Goal: Task Accomplishment & Management: Use online tool/utility

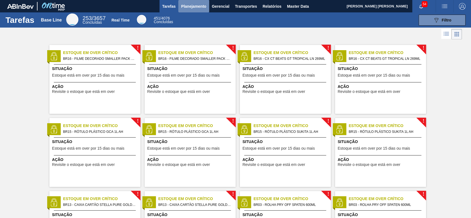
click at [199, 9] on span "Planejamento" at bounding box center [193, 6] width 25 height 7
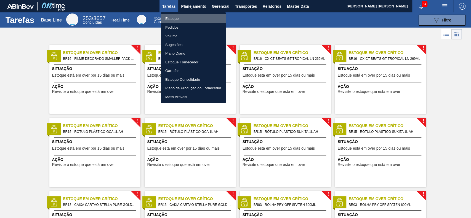
click at [183, 22] on li "Estoque" at bounding box center [193, 18] width 65 height 9
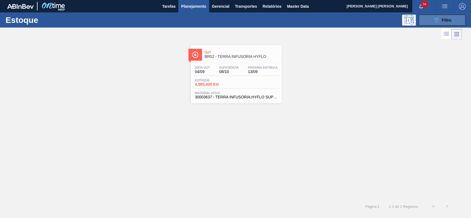
click at [437, 23] on icon "089F7B8B-B2A5-4AFE-B5C0-19BA573D28AC" at bounding box center [436, 20] width 7 height 7
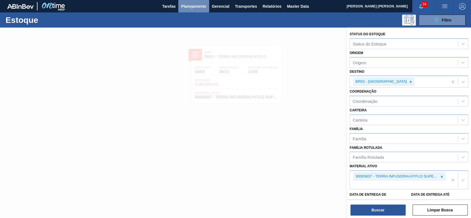
click at [190, 7] on span "Planejamento" at bounding box center [193, 6] width 25 height 7
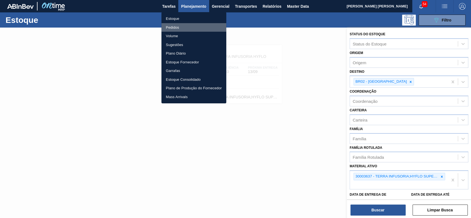
click at [192, 30] on li "Pedidos" at bounding box center [193, 27] width 65 height 9
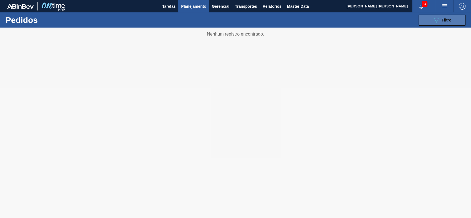
click at [428, 24] on button "089F7B8B-B2A5-4AFE-B5C0-19BA573D28AC Filtro" at bounding box center [441, 20] width 47 height 11
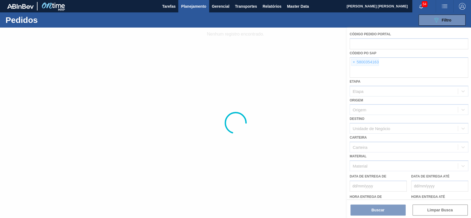
click at [352, 61] on div at bounding box center [235, 123] width 471 height 191
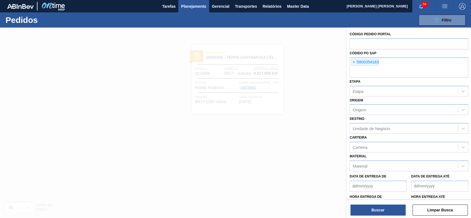
click at [353, 61] on span "×" at bounding box center [353, 62] width 5 height 7
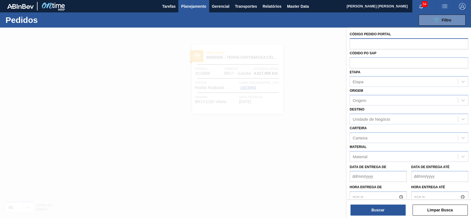
click at [368, 43] on input "text" at bounding box center [408, 43] width 119 height 10
paste input "2023740"
type input "2023740"
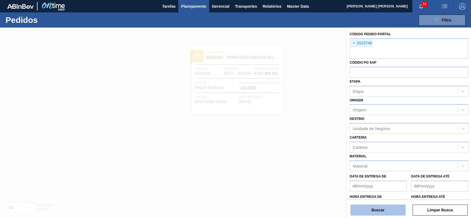
click at [364, 210] on button "Buscar" at bounding box center [377, 210] width 55 height 11
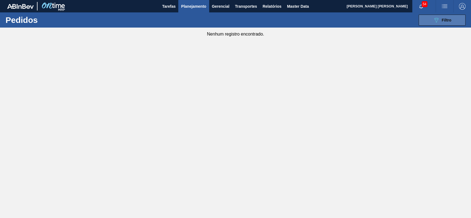
click at [435, 21] on icon "089F7B8B-B2A5-4AFE-B5C0-19BA573D28AC" at bounding box center [436, 20] width 7 height 7
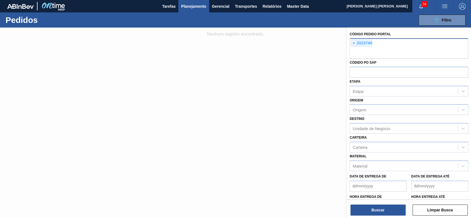
click at [354, 53] on input "text" at bounding box center [408, 53] width 119 height 10
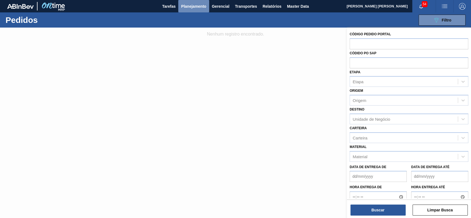
click at [194, 4] on span "Planejamento" at bounding box center [193, 6] width 25 height 7
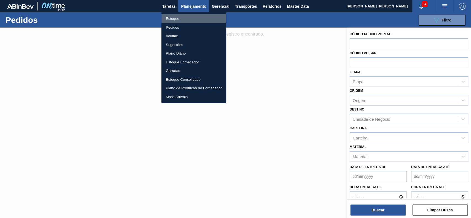
click at [181, 20] on li "Estoque" at bounding box center [193, 18] width 65 height 9
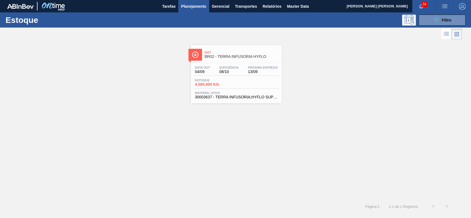
drag, startPoint x: 243, startPoint y: 66, endPoint x: 360, endPoint y: 47, distance: 118.8
click at [360, 47] on div "Out BR02 - TERRA INFUSORIA HYFLO Data out 04/09 Suficiência 08/10 Próxima Entre…" at bounding box center [235, 72] width 471 height 63
click at [433, 22] on icon "089F7B8B-B2A5-4AFE-B5C0-19BA573D28AC" at bounding box center [436, 20] width 7 height 7
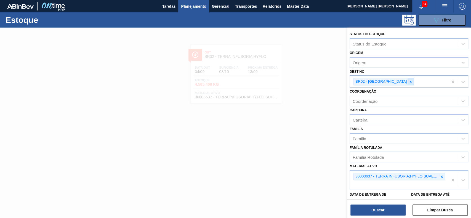
click at [409, 81] on icon at bounding box center [411, 82] width 4 height 4
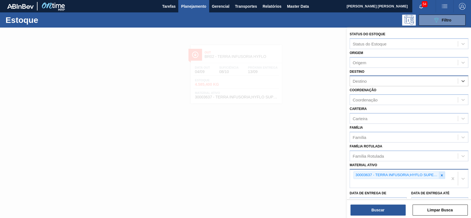
click at [441, 174] on icon at bounding box center [442, 175] width 2 height 2
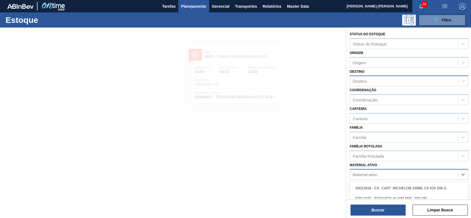
click at [370, 171] on div "Material ativo" at bounding box center [404, 175] width 108 height 8
type ativo "30003203"
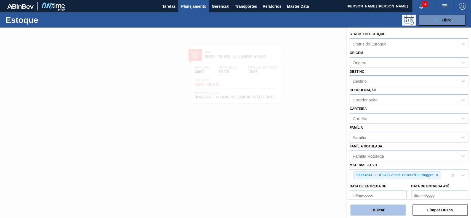
click at [366, 210] on button "Buscar" at bounding box center [377, 210] width 55 height 11
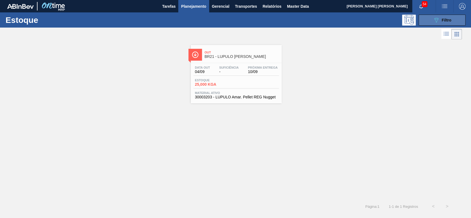
click at [446, 16] on button "089F7B8B-B2A5-4AFE-B5C0-19BA573D28AC Filtro" at bounding box center [441, 20] width 47 height 11
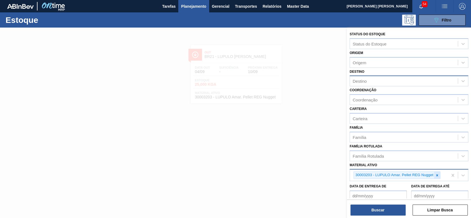
click at [438, 174] on icon at bounding box center [437, 176] width 4 height 4
paste ativo "30009305"
type ativo "30009305"
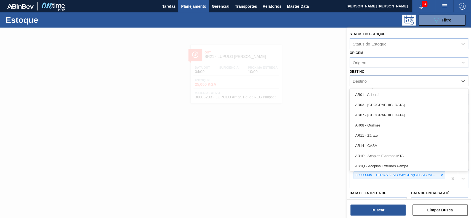
click at [408, 81] on div "Destino" at bounding box center [404, 81] width 108 height 8
type input "BR17"
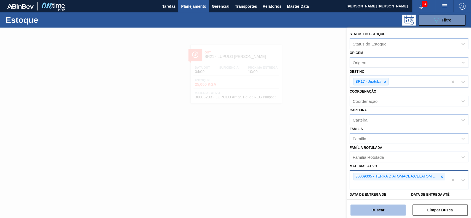
click at [376, 211] on button "Buscar" at bounding box center [377, 210] width 55 height 11
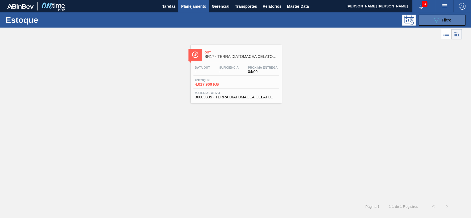
click at [426, 21] on button "089F7B8B-B2A5-4AFE-B5C0-19BA573D28AC Filtro" at bounding box center [441, 20] width 47 height 11
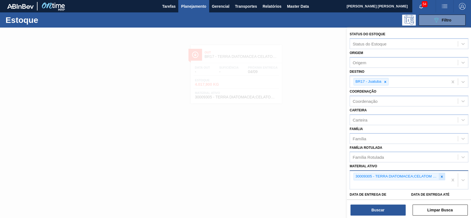
click at [440, 177] on icon at bounding box center [442, 177] width 4 height 4
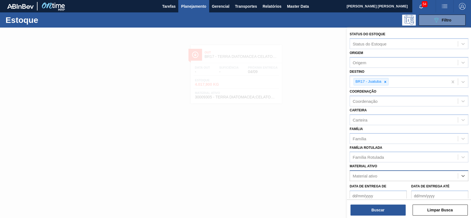
paste ativo "30003637"
type ativo "30003637"
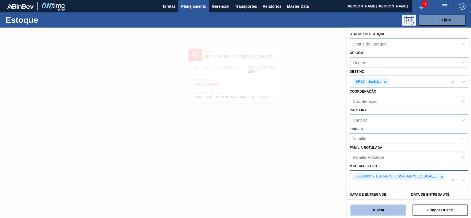
click at [387, 209] on button "Buscar" at bounding box center [377, 210] width 55 height 11
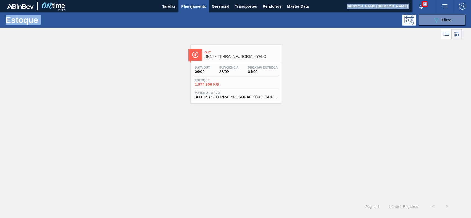
drag, startPoint x: 194, startPoint y: 13, endPoint x: 194, endPoint y: 8, distance: 5.5
click at [194, 8] on main "Tarefas Planejamento Gerencial Transportes Relatórios Master Data GUSTAVO HENRI…" at bounding box center [235, 109] width 471 height 218
click at [194, 8] on span "Planejamento" at bounding box center [193, 6] width 25 height 7
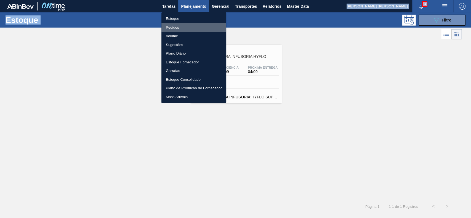
click at [188, 29] on li "Pedidos" at bounding box center [193, 27] width 65 height 9
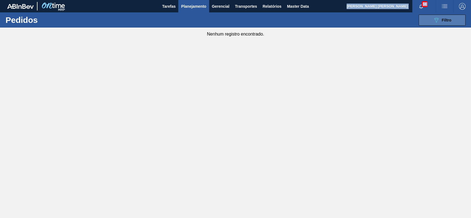
click at [439, 18] on icon "089F7B8B-B2A5-4AFE-B5C0-19BA573D28AC" at bounding box center [436, 20] width 7 height 7
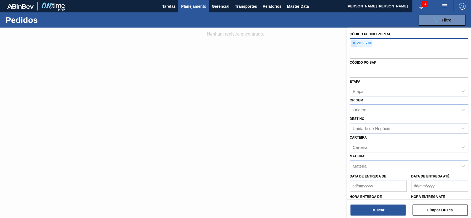
click at [354, 43] on span "×" at bounding box center [353, 43] width 5 height 7
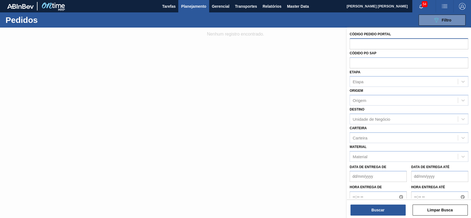
paste input "1825524"
type input "1825524"
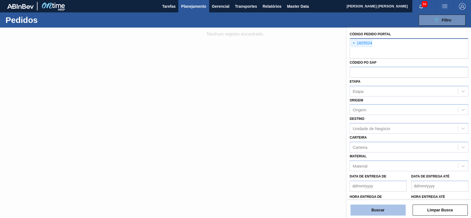
click at [367, 206] on button "Buscar" at bounding box center [377, 210] width 55 height 11
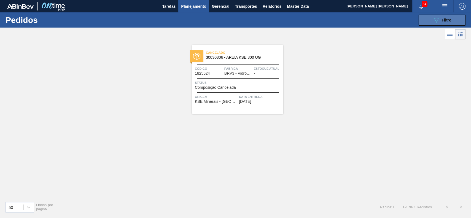
click at [426, 20] on button "089F7B8B-B2A5-4AFE-B5C0-19BA573D28AC Filtro" at bounding box center [441, 20] width 47 height 11
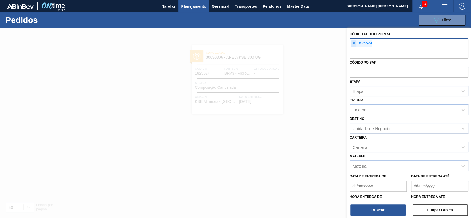
click at [353, 44] on span "×" at bounding box center [353, 43] width 5 height 7
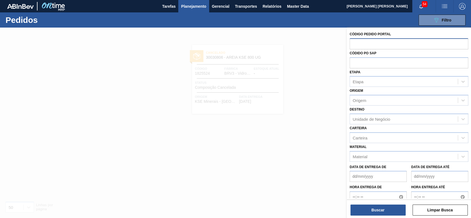
paste input "2017449"
type input "2017449"
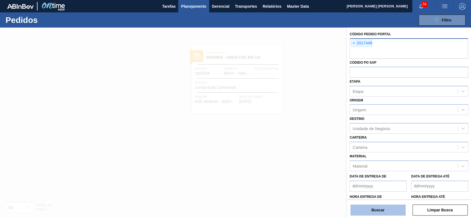
click at [366, 205] on button "Buscar" at bounding box center [377, 210] width 55 height 11
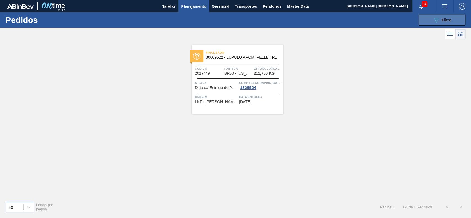
click at [437, 19] on icon "089F7B8B-B2A5-4AFE-B5C0-19BA573D28AC" at bounding box center [436, 20] width 7 height 7
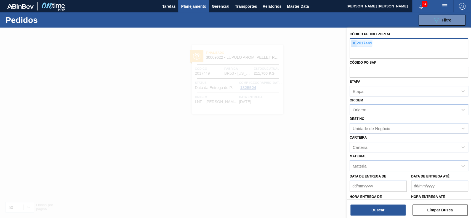
click at [354, 43] on span "×" at bounding box center [353, 43] width 5 height 7
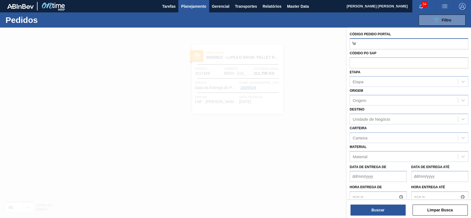
type input "\"
paste input "2007610"
type input "2007610"
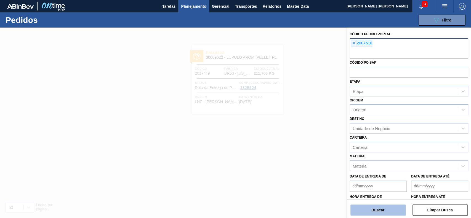
click at [355, 212] on button "Buscar" at bounding box center [377, 210] width 55 height 11
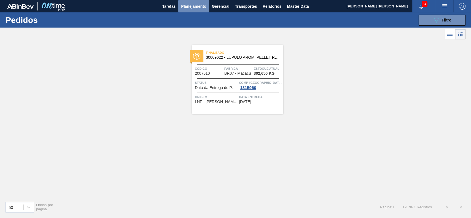
click at [195, 7] on span "Planejamento" at bounding box center [193, 6] width 25 height 7
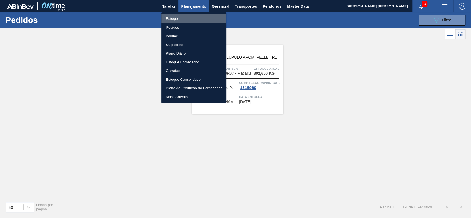
click at [187, 17] on li "Estoque" at bounding box center [193, 18] width 65 height 9
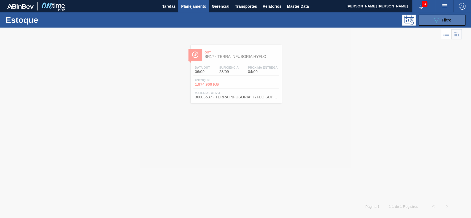
click at [432, 23] on button "089F7B8B-B2A5-4AFE-B5C0-19BA573D28AC Filtro" at bounding box center [441, 20] width 47 height 11
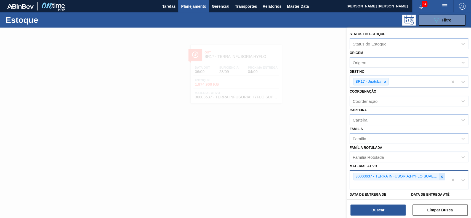
click at [440, 175] on icon at bounding box center [442, 177] width 4 height 4
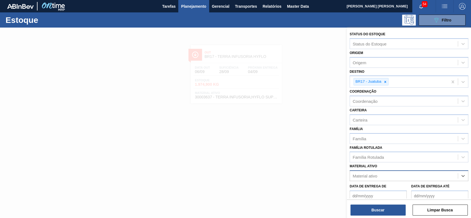
paste ativo "30009622"
type ativo "30009622"
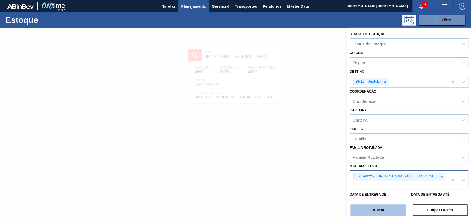
click at [389, 209] on button "Buscar" at bounding box center [377, 210] width 55 height 11
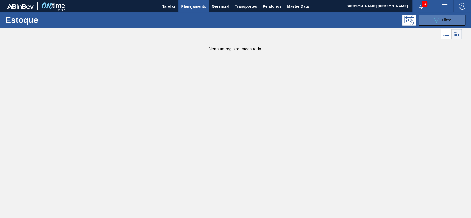
click at [428, 21] on button "089F7B8B-B2A5-4AFE-B5C0-19BA573D28AC Filtro" at bounding box center [441, 20] width 47 height 11
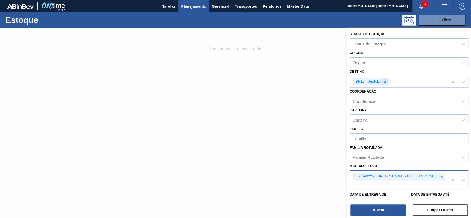
click at [384, 80] on icon at bounding box center [385, 82] width 4 height 4
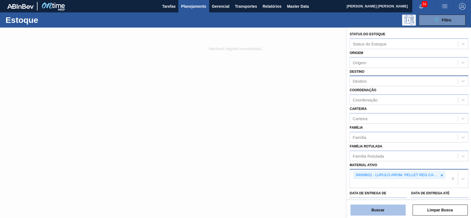
click at [360, 212] on button "Buscar" at bounding box center [377, 210] width 55 height 11
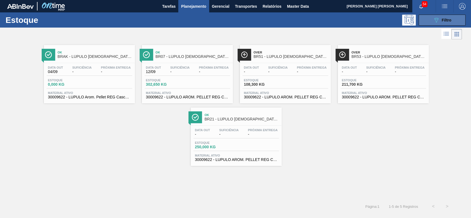
click at [440, 19] on div "089F7B8B-B2A5-4AFE-B5C0-19BA573D28AC Filtro" at bounding box center [442, 20] width 18 height 7
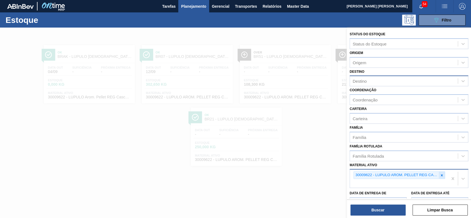
click at [444, 173] on div at bounding box center [442, 175] width 6 height 7
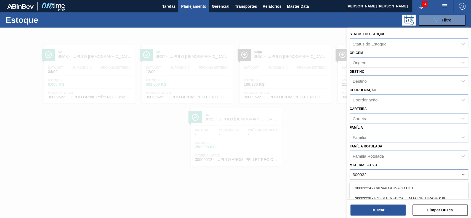
type ativo "30003203"
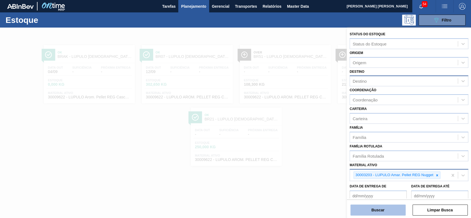
click at [371, 213] on button "Buscar" at bounding box center [377, 210] width 55 height 11
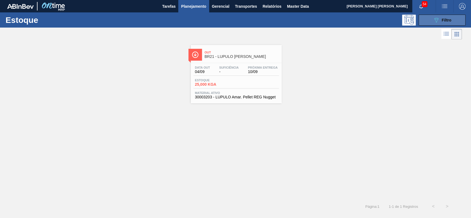
click at [429, 21] on button "089F7B8B-B2A5-4AFE-B5C0-19BA573D28AC Filtro" at bounding box center [441, 20] width 47 height 11
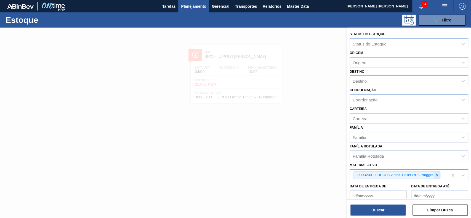
click at [436, 175] on icon at bounding box center [437, 176] width 4 height 4
paste ativo "30009305"
type ativo "30009305"
paste ativo "30003637"
type ativo "30003637"
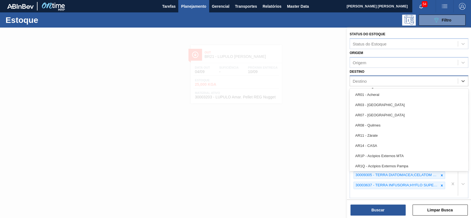
click at [419, 84] on div "Destino" at bounding box center [404, 81] width 108 height 8
type input "br18"
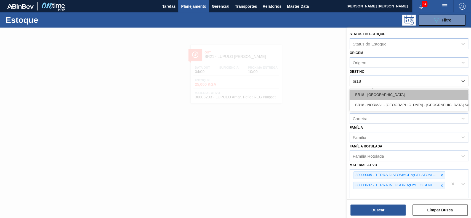
click at [413, 90] on div "BR18 - [GEOGRAPHIC_DATA]" at bounding box center [408, 95] width 119 height 10
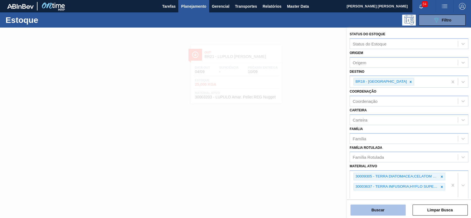
click at [369, 206] on button "Buscar" at bounding box center [377, 210] width 55 height 11
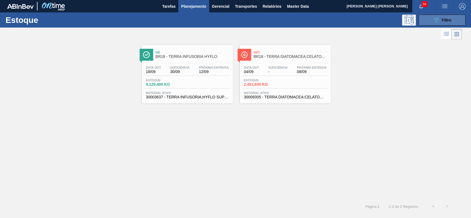
click at [423, 21] on button "089F7B8B-B2A5-4AFE-B5C0-19BA573D28AC Filtro" at bounding box center [441, 20] width 47 height 11
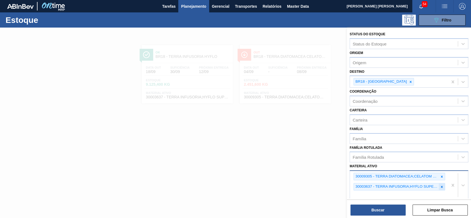
click at [440, 186] on icon at bounding box center [442, 187] width 4 height 4
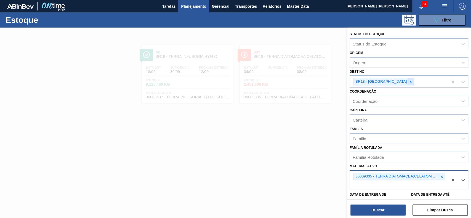
click at [409, 82] on icon at bounding box center [411, 82] width 4 height 4
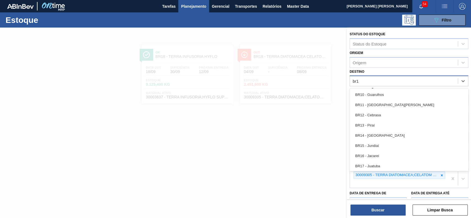
type input "br13"
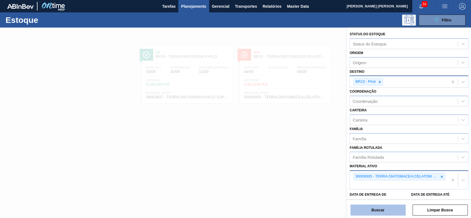
click at [367, 205] on button "Buscar" at bounding box center [377, 210] width 55 height 11
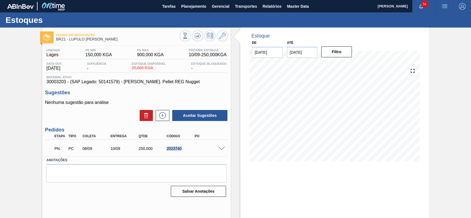
drag, startPoint x: 181, startPoint y: 151, endPoint x: 161, endPoint y: 150, distance: 19.9
click at [161, 150] on div "PN PC 08/09 10/09 250,000 2023740" at bounding box center [135, 148] width 168 height 11
copy div "2023740"
click at [203, 1] on button "Planejamento" at bounding box center [193, 6] width 31 height 12
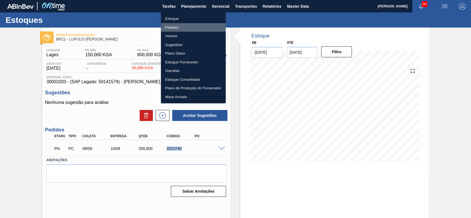
click at [178, 25] on li "Pedidos" at bounding box center [193, 27] width 65 height 9
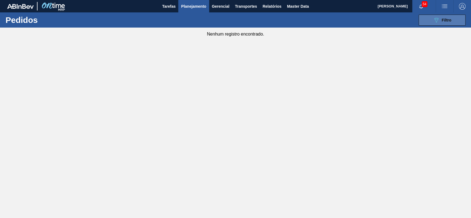
click at [443, 22] on span "Filtro" at bounding box center [447, 20] width 10 height 4
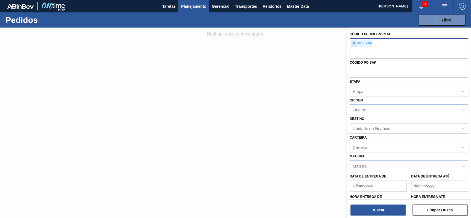
click at [356, 41] on span "×" at bounding box center [353, 43] width 5 height 7
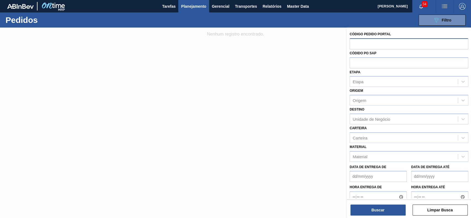
paste input "text"
click at [348, 48] on div "Código Pedido Portal Códido PO SAP Etapa Etapa Origem Origem Destino Unidade de…" at bounding box center [409, 120] width 124 height 184
click at [380, 45] on input "text" at bounding box center [408, 43] width 119 height 10
paste input "text"
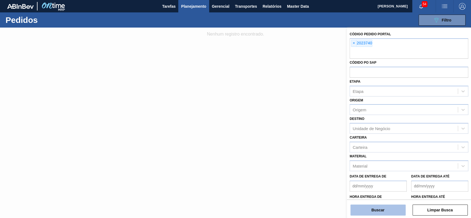
click at [366, 210] on button "Buscar" at bounding box center [377, 210] width 55 height 11
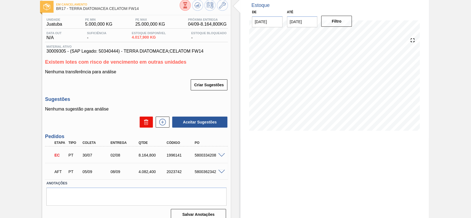
scroll to position [38, 0]
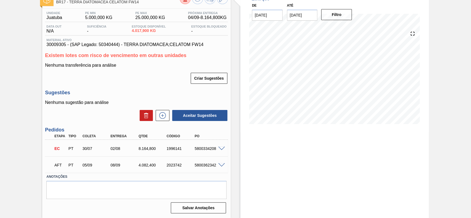
click at [218, 167] on div "5800362342" at bounding box center [208, 165] width 31 height 4
click at [220, 164] on span at bounding box center [221, 165] width 7 height 4
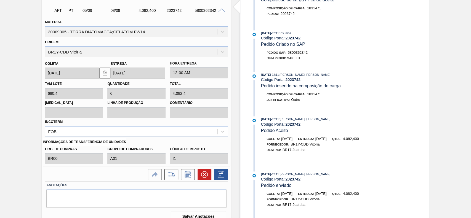
scroll to position [192, 0]
click at [206, 174] on icon at bounding box center [204, 174] width 7 height 7
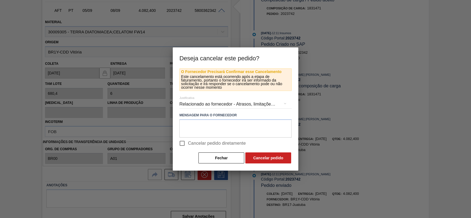
click at [221, 145] on span "Cancelar pedido diretamente" at bounding box center [217, 143] width 58 height 7
click at [188, 145] on input "Cancelar pedido diretamente" at bounding box center [182, 144] width 12 height 12
checkbox input "true"
click at [264, 157] on button "Cancelar pedido" at bounding box center [268, 158] width 46 height 11
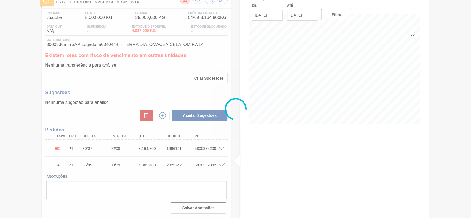
scroll to position [38, 0]
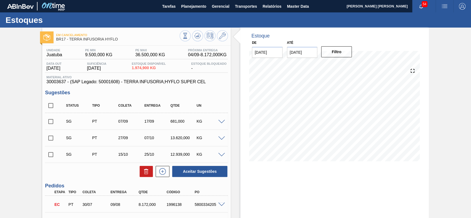
scroll to position [56, 0]
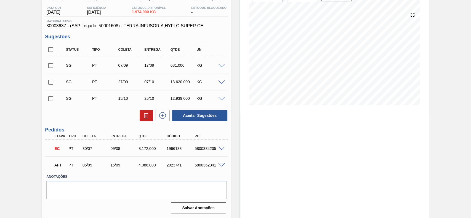
click at [220, 164] on span at bounding box center [221, 165] width 7 height 4
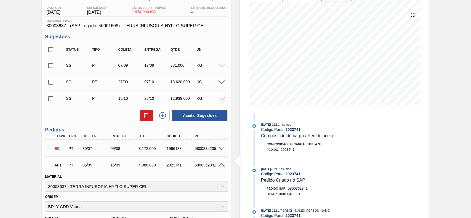
scroll to position [219, 0]
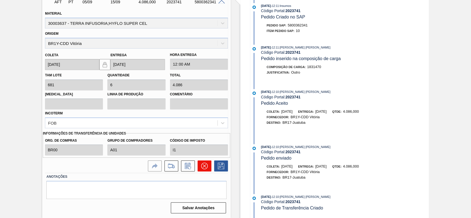
click at [204, 162] on button at bounding box center [205, 166] width 14 height 11
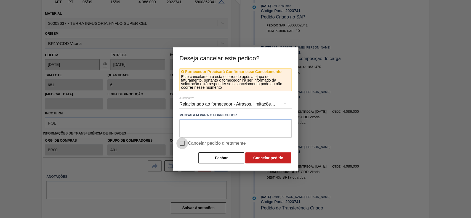
click at [185, 147] on input "Cancelar pedido diretamente" at bounding box center [182, 144] width 12 height 12
checkbox input "true"
click at [266, 155] on button "Cancelar pedido" at bounding box center [268, 158] width 46 height 11
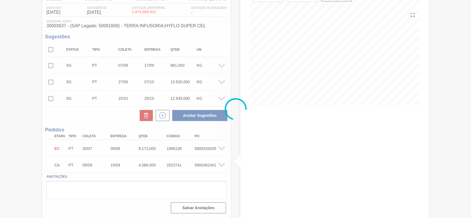
scroll to position [56, 0]
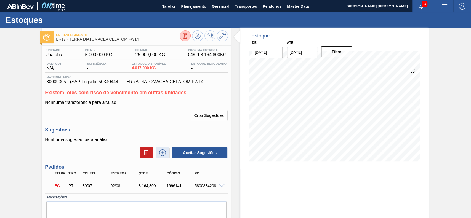
click at [165, 151] on icon at bounding box center [162, 153] width 9 height 7
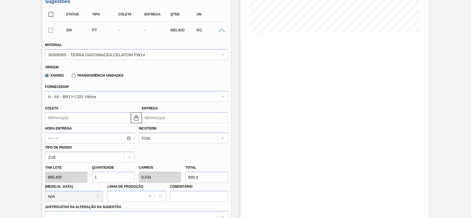
scroll to position [133, 0]
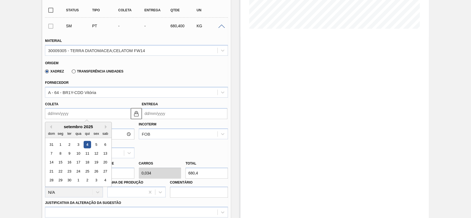
click at [113, 114] on input "Coleta" at bounding box center [88, 113] width 86 height 11
click at [97, 144] on div "5" at bounding box center [96, 144] width 7 height 7
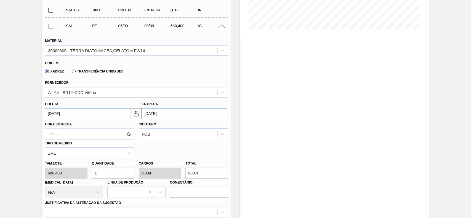
type input "[DATE]"
click at [109, 173] on input "1" at bounding box center [113, 173] width 42 height 11
type input "12"
type input "0,408"
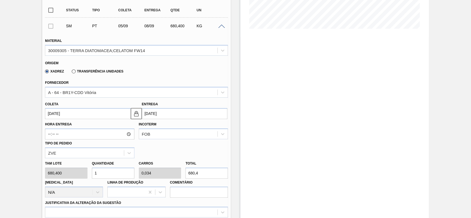
type input "8.164,8"
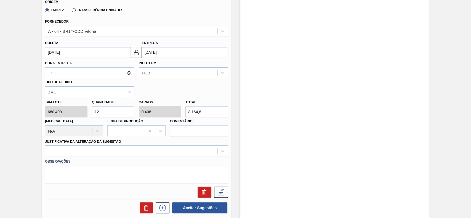
type input "12"
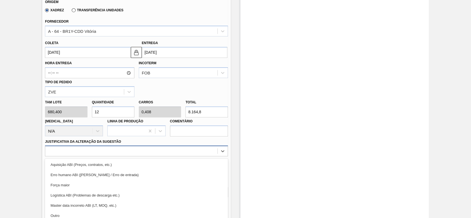
scroll to position [220, 0]
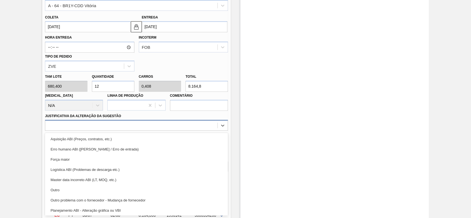
click at [114, 131] on div "option Erro humano ABI (Cálculo / Erro de entrada) focused, 2 of 18. 18 results…" at bounding box center [136, 125] width 183 height 11
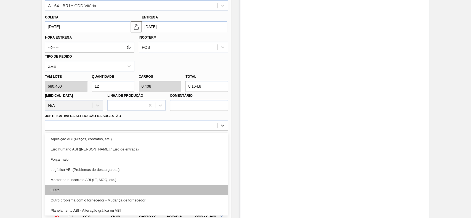
click at [85, 189] on div "Outro" at bounding box center [136, 190] width 183 height 10
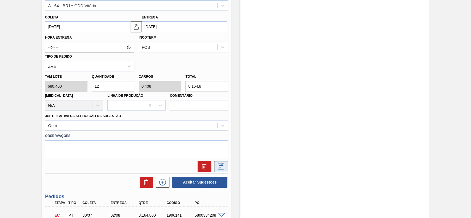
click at [220, 167] on icon at bounding box center [221, 166] width 7 height 7
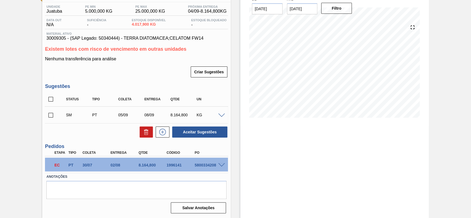
scroll to position [44, 0]
click at [50, 115] on input "checkbox" at bounding box center [51, 116] width 12 height 12
click at [196, 127] on button "Aceitar Sugestões" at bounding box center [199, 132] width 55 height 11
checkbox input "false"
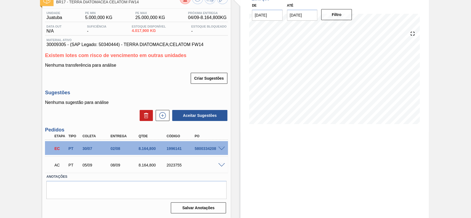
scroll to position [38, 0]
click at [221, 163] on div at bounding box center [222, 165] width 11 height 4
click at [221, 164] on span at bounding box center [221, 165] width 7 height 4
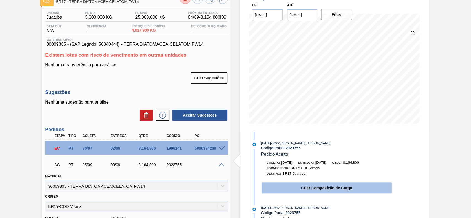
click at [303, 186] on button "Criar Composição de Carga" at bounding box center [326, 188] width 130 height 11
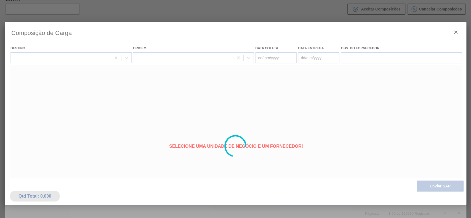
type coleta "[DATE]"
type entrega "[DATE]"
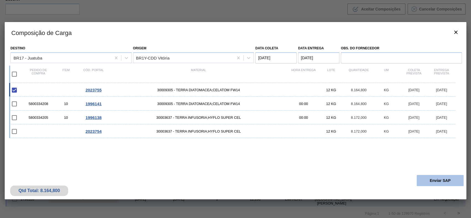
click at [439, 180] on button "Enviar SAP" at bounding box center [440, 180] width 47 height 11
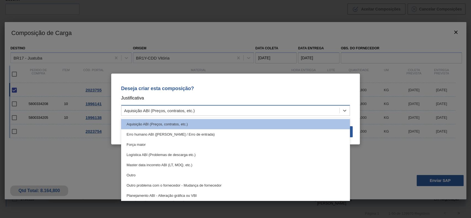
click at [241, 111] on div "Aquisição ABI (Preços, contratos, etc.)" at bounding box center [230, 111] width 218 height 8
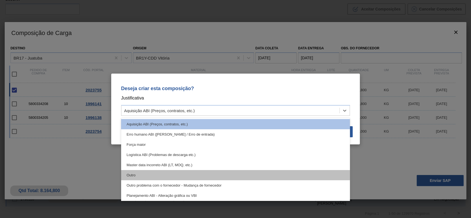
click at [179, 172] on div "Outro" at bounding box center [235, 175] width 229 height 10
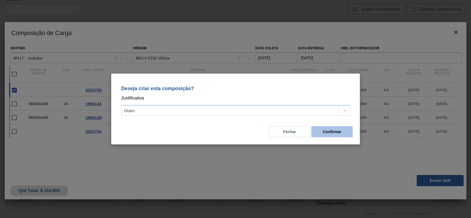
click at [323, 129] on button "Confirmar" at bounding box center [331, 131] width 41 height 11
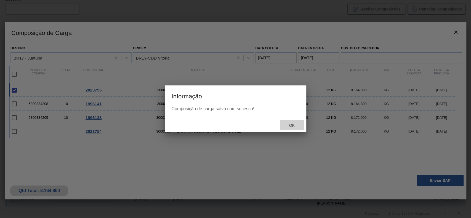
click at [295, 128] on div "Ok" at bounding box center [292, 125] width 24 height 10
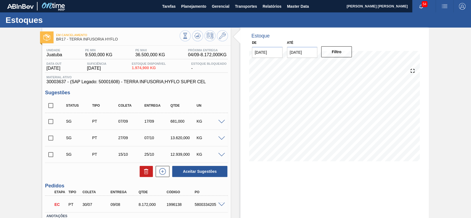
click at [221, 122] on span at bounding box center [221, 122] width 7 height 4
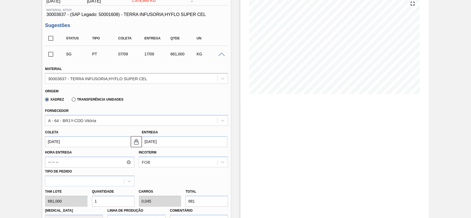
scroll to position [78, 0]
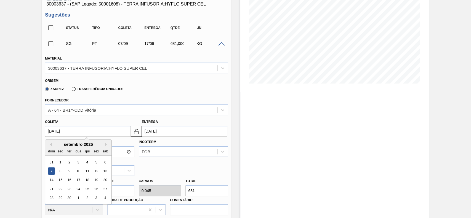
click at [97, 134] on input "07/09/2025" at bounding box center [88, 131] width 86 height 11
click at [95, 161] on div "5" at bounding box center [96, 162] width 7 height 7
type input "[DATE]"
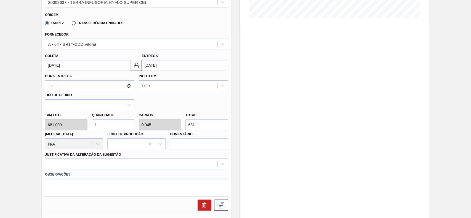
scroll to position [144, 0]
click at [107, 127] on input "1" at bounding box center [113, 124] width 42 height 11
type input "12"
type input "0,545"
type input "8.172"
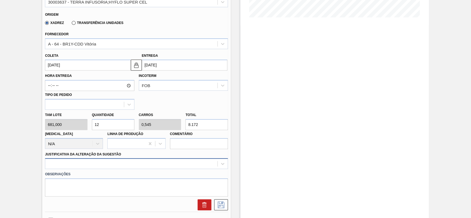
type input "12"
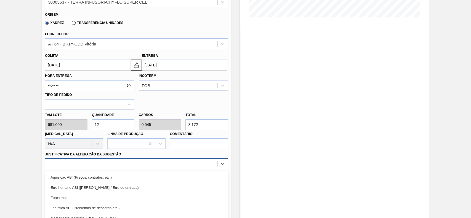
scroll to position [182, 0]
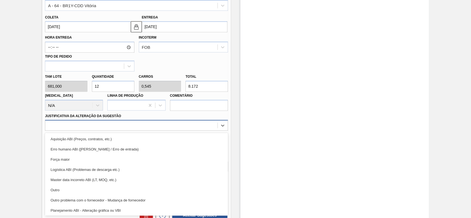
click at [103, 131] on div "option Logística ABI (Problemas de descarga etc.) focused, 4 of 18. 18 results …" at bounding box center [136, 125] width 183 height 11
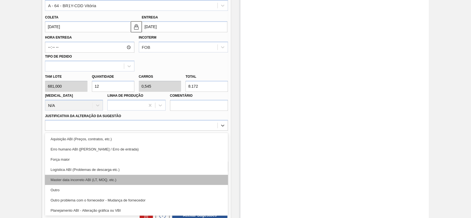
click at [87, 185] on div "Master data incorreto ABI (LT, MOQ, etc.)" at bounding box center [136, 180] width 183 height 10
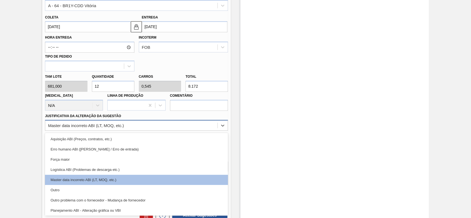
click at [109, 122] on div "Master data incorreto ABI (LT, MOQ, etc.)" at bounding box center [131, 126] width 172 height 8
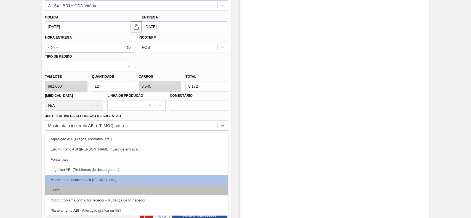
click at [84, 187] on div "Outro" at bounding box center [136, 190] width 183 height 10
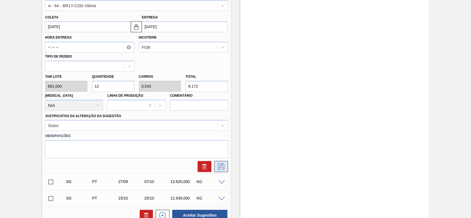
click at [224, 166] on icon at bounding box center [221, 166] width 9 height 7
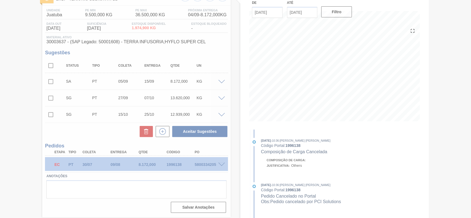
scroll to position [40, 0]
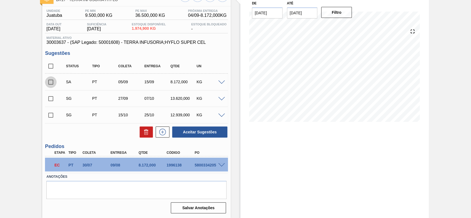
click at [51, 80] on input "checkbox" at bounding box center [51, 82] width 12 height 12
click at [202, 129] on button "Aceitar Sugestões" at bounding box center [199, 132] width 55 height 11
checkbox input "false"
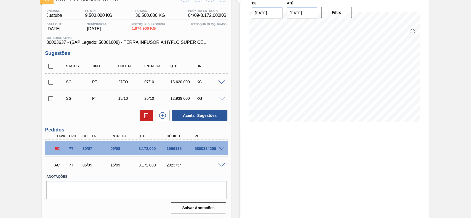
click at [220, 165] on span at bounding box center [221, 165] width 7 height 4
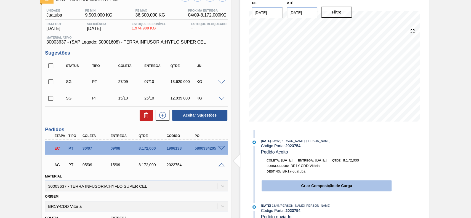
click at [300, 186] on button "Criar Composição de Carga" at bounding box center [326, 185] width 130 height 11
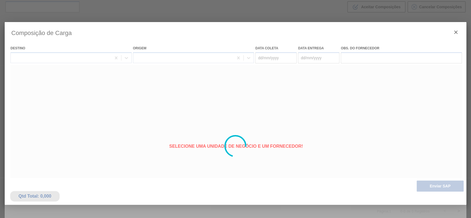
type coleta "[DATE]"
type entrega "[DATE]"
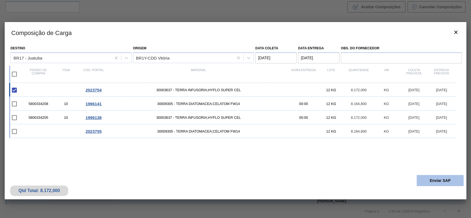
click at [444, 180] on button "Enviar SAP" at bounding box center [440, 180] width 47 height 11
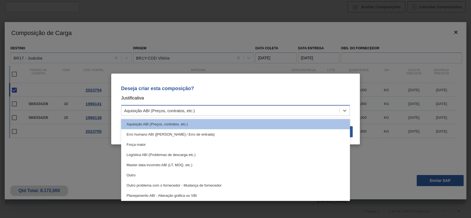
click at [221, 108] on div "Aquisição ABI (Preços, contratos, etc.)" at bounding box center [230, 111] width 218 height 8
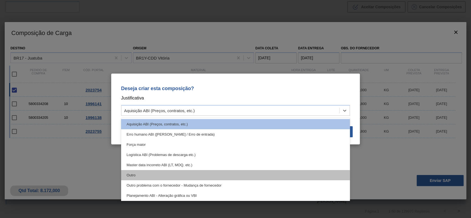
click at [193, 173] on div "Outro" at bounding box center [235, 175] width 229 height 10
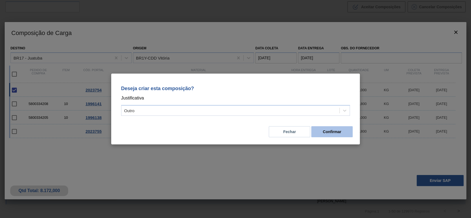
drag, startPoint x: 323, startPoint y: 126, endPoint x: 323, endPoint y: 130, distance: 4.4
click at [323, 130] on button "Confirmar" at bounding box center [331, 131] width 41 height 11
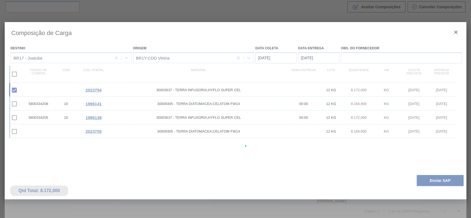
click at [323, 130] on div at bounding box center [235, 146] width 461 height 248
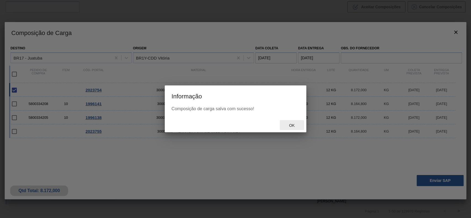
click at [287, 129] on div "Ok" at bounding box center [292, 125] width 24 height 10
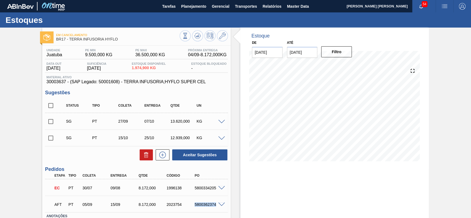
drag, startPoint x: 194, startPoint y: 202, endPoint x: 216, endPoint y: 207, distance: 23.0
click at [216, 207] on div "5800362374" at bounding box center [208, 204] width 31 height 4
copy div "5800362374"
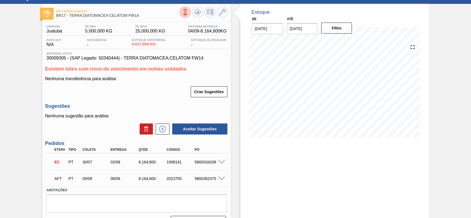
scroll to position [37, 0]
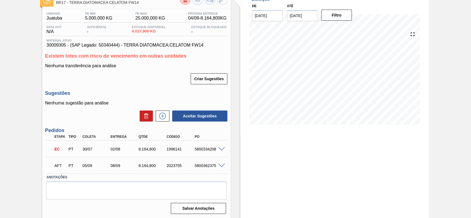
click at [192, 165] on div "5800362375" at bounding box center [205, 166] width 28 height 4
drag, startPoint x: 194, startPoint y: 166, endPoint x: 217, endPoint y: 167, distance: 22.1
click at [217, 167] on div "AFT PT 05/09 08/09 8.164,[PHONE_NUMBER] 5800362375" at bounding box center [136, 165] width 183 height 14
copy div "5800362375"
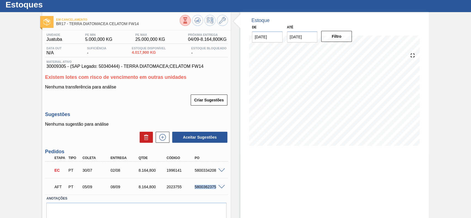
scroll to position [15, 0]
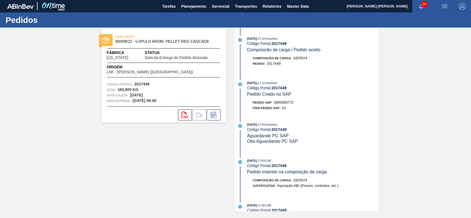
scroll to position [488, 0]
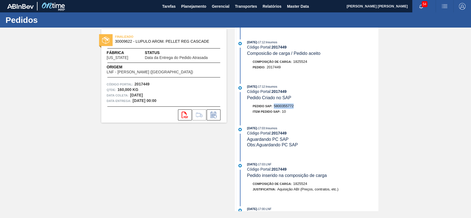
drag, startPoint x: 295, startPoint y: 112, endPoint x: 274, endPoint y: 114, distance: 21.4
click at [274, 109] on div "Pedido SAP: 5800355772" at bounding box center [312, 106] width 131 height 6
copy span "5800355772"
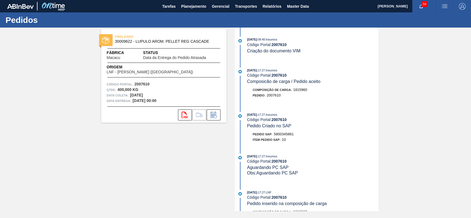
scroll to position [463, 0]
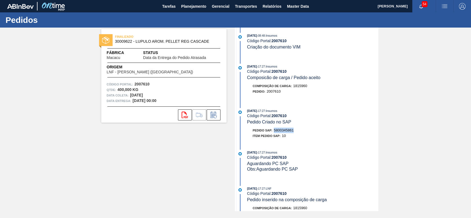
drag, startPoint x: 294, startPoint y: 137, endPoint x: 274, endPoint y: 138, distance: 19.3
click at [274, 132] on span "5800345861" at bounding box center [284, 130] width 20 height 4
copy span "5800345861"
drag, startPoint x: 172, startPoint y: 69, endPoint x: 86, endPoint y: 144, distance: 114.5
click at [86, 144] on div "FINALIZADO 30009622 - LUPULO AROM. PELLET REG CASCADE Fábrica Macacu Status Dat…" at bounding box center [235, 120] width 471 height 184
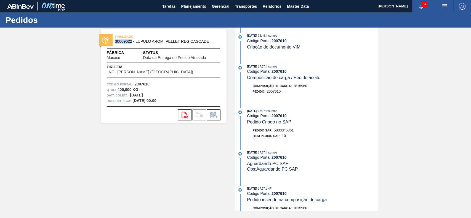
drag, startPoint x: 132, startPoint y: 42, endPoint x: 114, endPoint y: 42, distance: 17.4
click at [114, 42] on div "FINALIZADO 30009622 - LUPULO AROM. PELLET REG CASCADE" at bounding box center [163, 39] width 125 height 12
copy span "30009622"
drag, startPoint x: 294, startPoint y: 136, endPoint x: 274, endPoint y: 137, distance: 20.4
click at [274, 133] on div "Pedido SAP: 5800345861" at bounding box center [312, 131] width 131 height 6
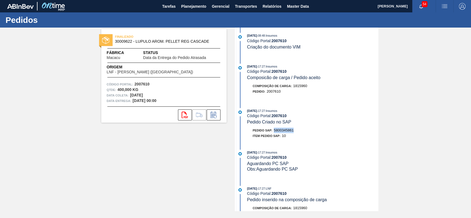
copy span "5800345861"
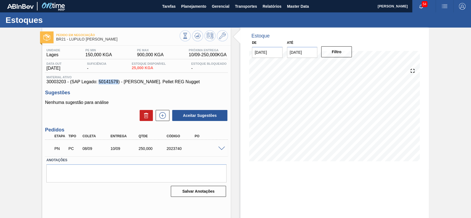
drag, startPoint x: 118, startPoint y: 84, endPoint x: 99, endPoint y: 84, distance: 19.0
click at [99, 84] on span "30003203 - (SAP Legado: 50141579) - [PERSON_NAME]. Pellet REG Nugget" at bounding box center [136, 81] width 180 height 5
copy span "50141579"
drag, startPoint x: 66, startPoint y: 83, endPoint x: 44, endPoint y: 84, distance: 21.8
click at [44, 84] on div "Unidade Lages PE MIN 150,000 KGA PE MAX 900,000 KGA Próxima Entrega 10/09 - 250…" at bounding box center [136, 122] width 188 height 153
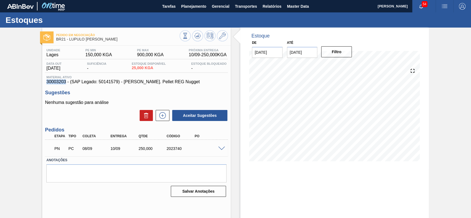
copy span "30003203"
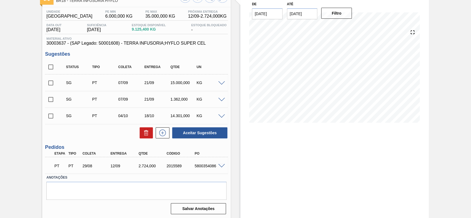
scroll to position [40, 0]
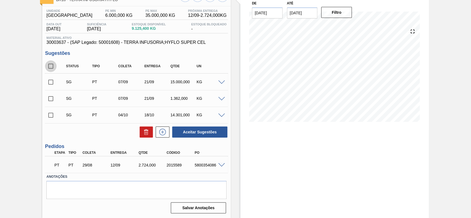
click at [50, 66] on input "checkbox" at bounding box center [51, 66] width 12 height 12
checkbox input "true"
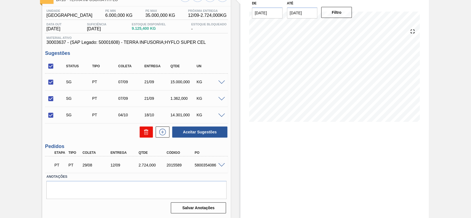
click at [141, 132] on button at bounding box center [146, 132] width 13 height 11
checkbox input "false"
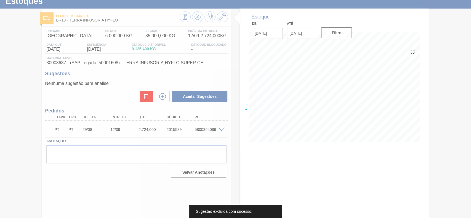
scroll to position [19, 0]
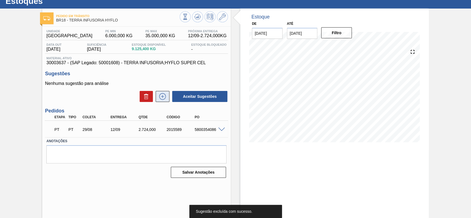
click at [162, 98] on icon at bounding box center [162, 96] width 9 height 7
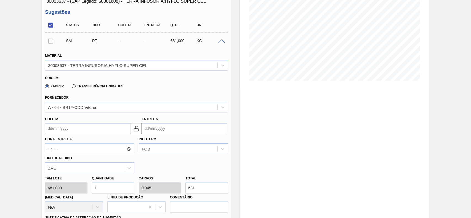
scroll to position [81, 0]
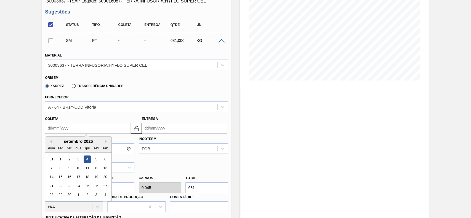
click at [88, 127] on input "Coleta" at bounding box center [88, 128] width 86 height 11
click at [99, 160] on div "5" at bounding box center [96, 159] width 7 height 7
type input "[DATE]"
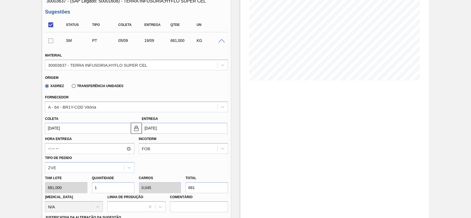
click at [113, 185] on input "1" at bounding box center [113, 187] width 42 height 11
type input "12"
type input "0,545"
type input "8.172"
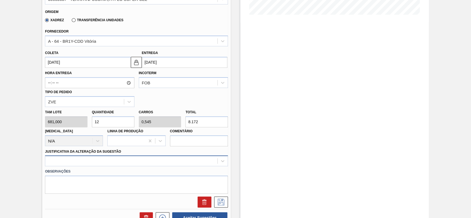
type input "12"
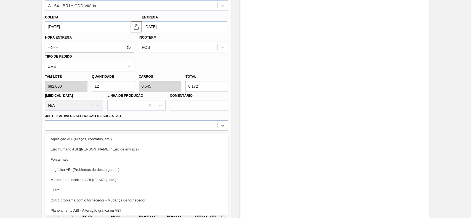
click at [102, 131] on div "option Força maior focused, 3 of 18. 18 results available. Use Up and Down to c…" at bounding box center [136, 125] width 183 height 11
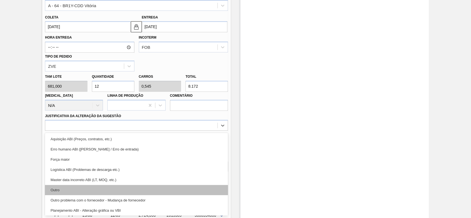
click at [90, 190] on div "Outro" at bounding box center [136, 190] width 183 height 10
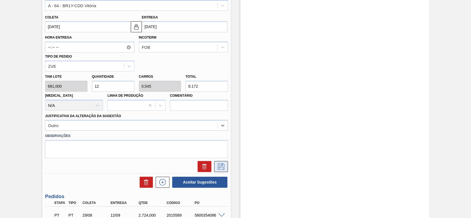
click at [221, 169] on icon at bounding box center [221, 166] width 9 height 7
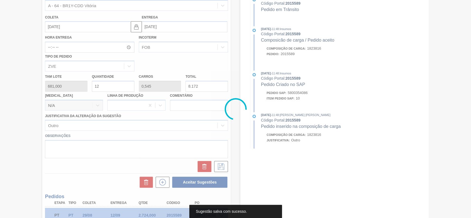
scroll to position [19, 0]
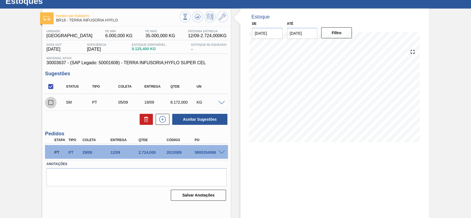
click at [50, 103] on input "checkbox" at bounding box center [51, 103] width 12 height 12
checkbox input "true"
click at [190, 120] on button "Aceitar Sugestões" at bounding box center [199, 119] width 55 height 11
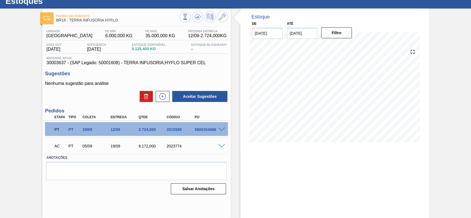
click at [219, 144] on div "AC PT 05/09 19/09 8.172,000 2023774" at bounding box center [136, 146] width 183 height 14
click at [220, 146] on span at bounding box center [221, 146] width 7 height 4
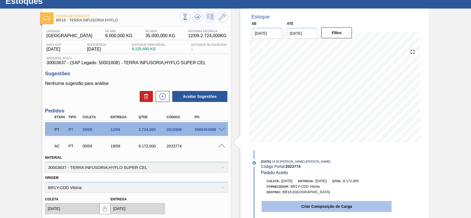
click at [285, 204] on button "Criar Composição de Carga" at bounding box center [326, 206] width 130 height 11
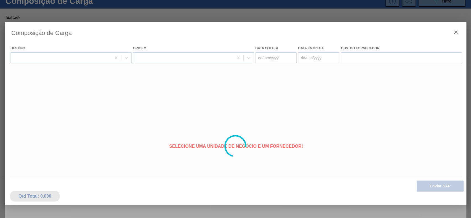
type coleta "[DATE]"
type entrega "19/09/2025"
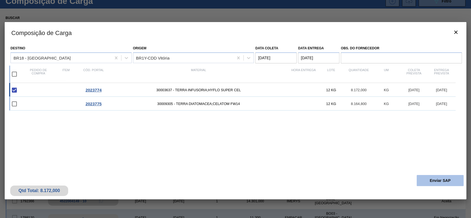
click at [438, 183] on button "Enviar SAP" at bounding box center [440, 180] width 47 height 11
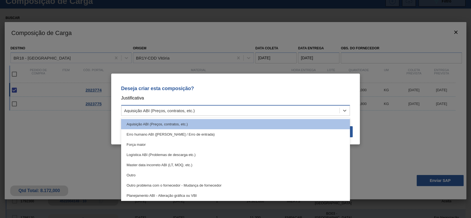
click at [245, 107] on div "Aquisição ABI (Preços, contratos, etc.)" at bounding box center [230, 111] width 218 height 8
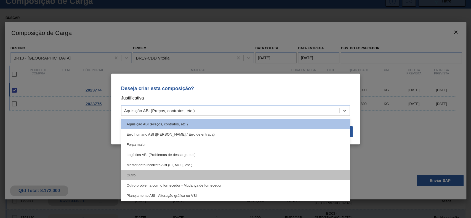
click at [161, 171] on div "Outro" at bounding box center [235, 175] width 229 height 10
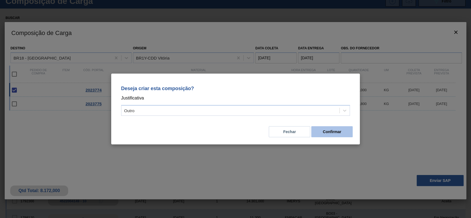
click at [343, 129] on button "Confirmar" at bounding box center [331, 131] width 41 height 11
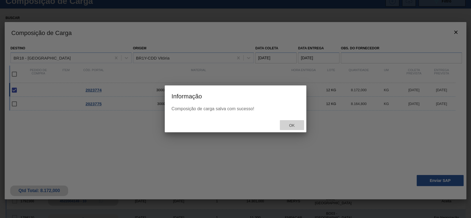
click at [290, 127] on span "Ok" at bounding box center [291, 125] width 14 height 4
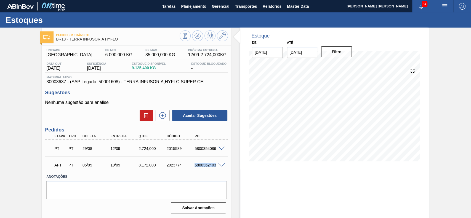
drag, startPoint x: 194, startPoint y: 165, endPoint x: 215, endPoint y: 168, distance: 20.9
click at [215, 167] on div "5800362403" at bounding box center [208, 165] width 31 height 4
copy div "5800362403"
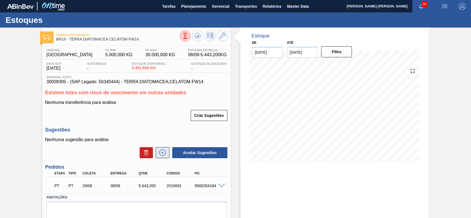
click at [167, 155] on button at bounding box center [163, 152] width 14 height 11
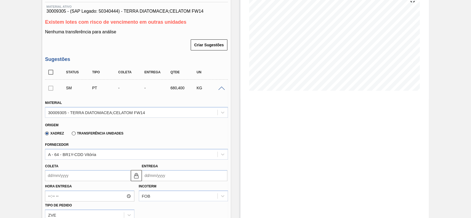
scroll to position [74, 0]
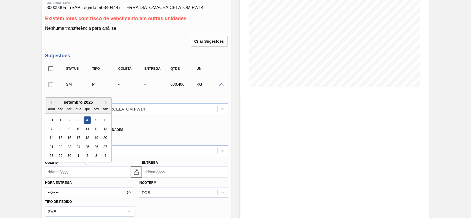
click at [79, 171] on input "Coleta" at bounding box center [88, 172] width 86 height 11
click at [95, 121] on div "5" at bounding box center [96, 119] width 7 height 7
type input "[DATE]"
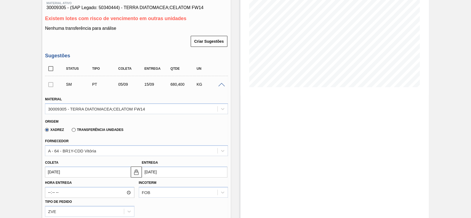
scroll to position [154, 0]
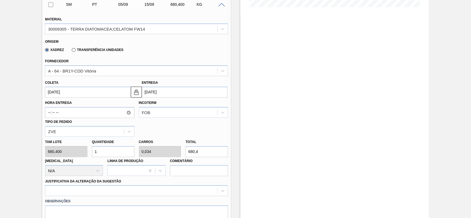
click at [104, 151] on input "1" at bounding box center [113, 151] width 42 height 11
type input "12"
type input "0,408"
type input "8.164,8"
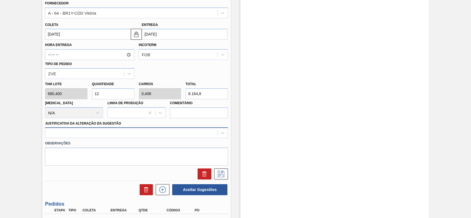
type input "12"
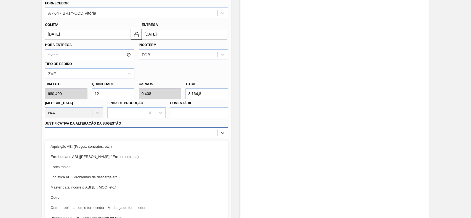
scroll to position [220, 0]
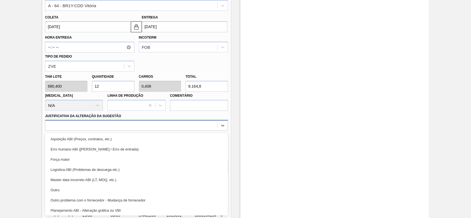
click at [86, 131] on div "option Aquisição ABI (Preços, contratos, etc.) focused, 1 of 18. 18 results ava…" at bounding box center [136, 125] width 183 height 11
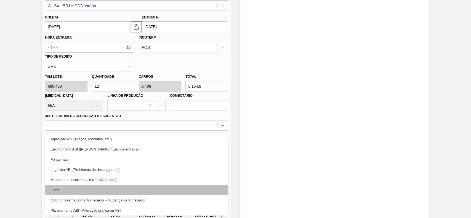
click at [76, 191] on div "Outro" at bounding box center [136, 190] width 183 height 10
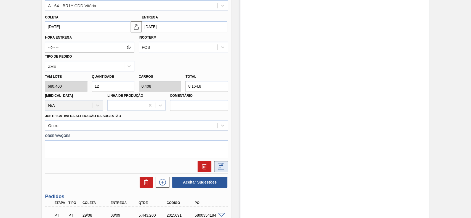
click at [226, 163] on button at bounding box center [221, 166] width 14 height 11
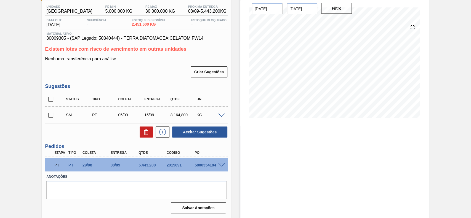
scroll to position [44, 0]
click at [49, 118] on input "checkbox" at bounding box center [51, 116] width 12 height 12
click at [205, 137] on button "Aceitar Sugestões" at bounding box center [199, 132] width 55 height 11
checkbox input "false"
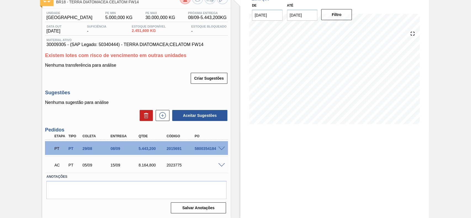
scroll to position [38, 0]
click at [219, 164] on span at bounding box center [221, 165] width 7 height 4
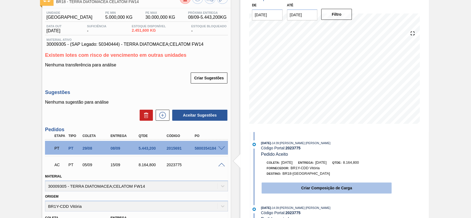
click at [319, 193] on button "Criar Composição de Carga" at bounding box center [326, 188] width 130 height 11
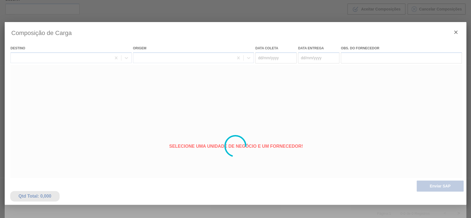
type coleta "[DATE]"
type entrega "[DATE]"
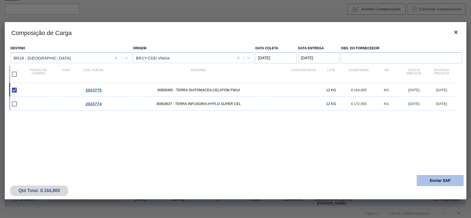
click at [437, 181] on button "Enviar SAP" at bounding box center [440, 180] width 47 height 11
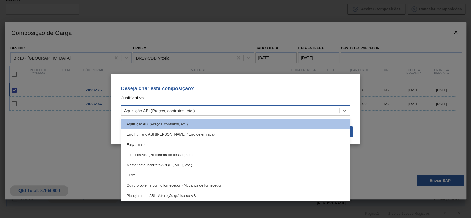
click at [263, 107] on div "Aquisição ABI (Preços, contratos, etc.)" at bounding box center [230, 111] width 218 height 8
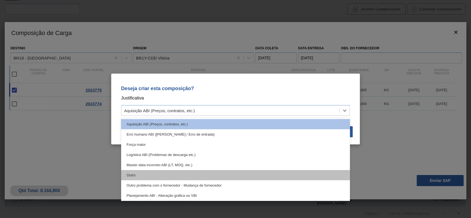
click at [208, 170] on div "Outro" at bounding box center [235, 175] width 229 height 10
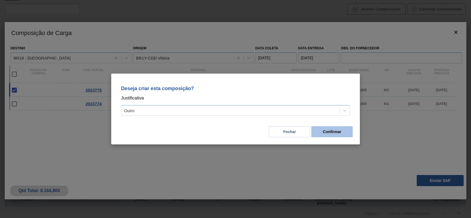
drag, startPoint x: 317, startPoint y: 138, endPoint x: 317, endPoint y: 134, distance: 3.6
click at [317, 134] on div "Fechar Confirmar" at bounding box center [236, 128] width 236 height 19
click at [317, 134] on button "Confirmar" at bounding box center [331, 131] width 41 height 11
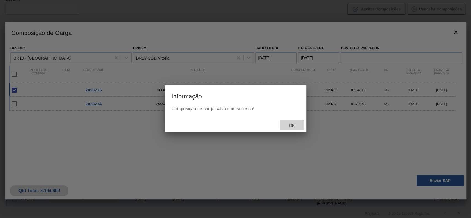
click at [282, 121] on div "Ok" at bounding box center [292, 125] width 24 height 10
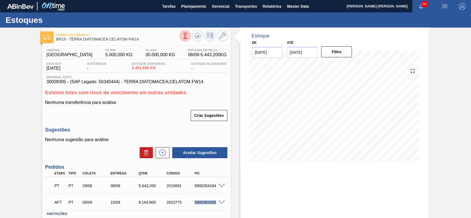
drag, startPoint x: 193, startPoint y: 202, endPoint x: 218, endPoint y: 206, distance: 26.0
click at [218, 206] on div "AFT PT 05/09 15/09 8.164,800 2023775 5800362405" at bounding box center [136, 202] width 183 height 14
copy div "5800362405"
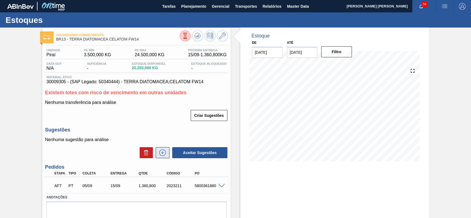
click at [161, 156] on icon at bounding box center [162, 153] width 7 height 7
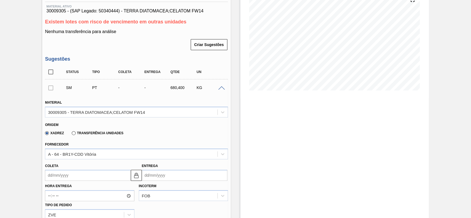
scroll to position [71, 0]
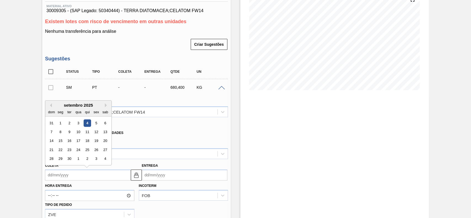
click at [89, 172] on input "Coleta" at bounding box center [88, 175] width 86 height 11
click at [94, 124] on div "5" at bounding box center [96, 122] width 7 height 7
type input "[DATE]"
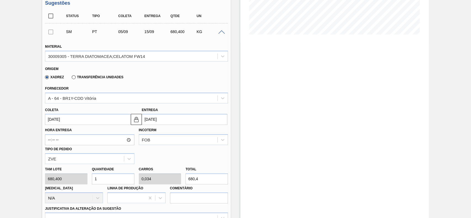
scroll to position [143, 0]
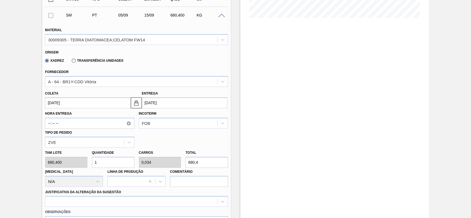
click at [208, 164] on input "680,4" at bounding box center [206, 162] width 42 height 11
type input "0,999"
type input "680"
type input "0,1"
type input "0,003"
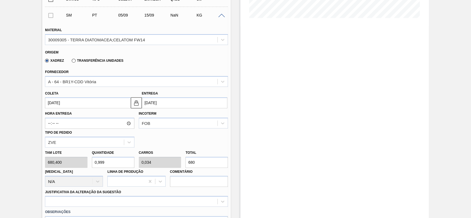
type input "68"
type input "0,009"
type input "0"
type input "6"
type input "0,098"
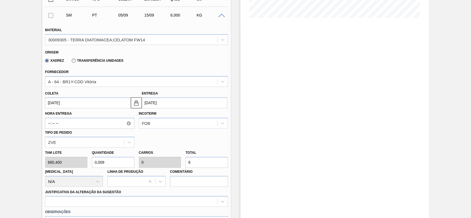
type input "0,003"
type input "67"
type input "0,998"
type input "0,034"
type input "679,"
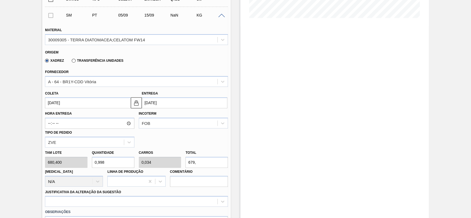
type input "0,999"
type input "679,76"
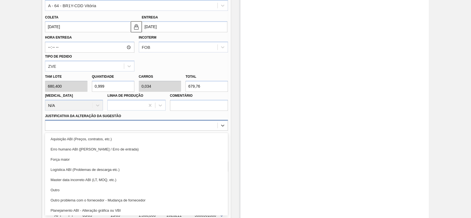
click at [116, 131] on div "option Outro problema com o fornecedor - Mudança de fornecedor focused, 7 of 18…" at bounding box center [136, 125] width 183 height 11
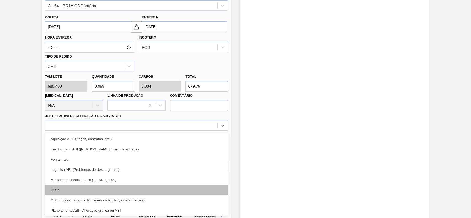
click at [114, 188] on div "Outro" at bounding box center [136, 190] width 183 height 10
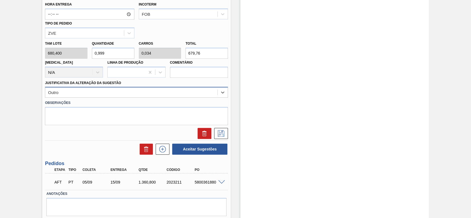
scroll to position [253, 0]
click at [220, 129] on button at bounding box center [221, 133] width 14 height 11
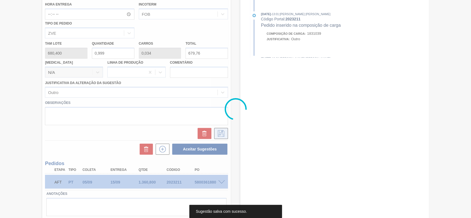
scroll to position [44, 0]
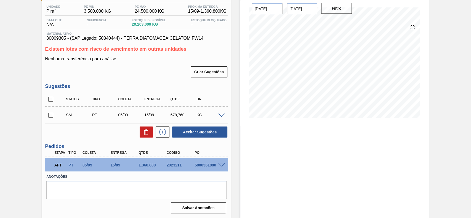
click at [49, 117] on input "checkbox" at bounding box center [51, 116] width 12 height 12
click at [192, 131] on button "Aceitar Sugestões" at bounding box center [199, 132] width 55 height 11
checkbox input "false"
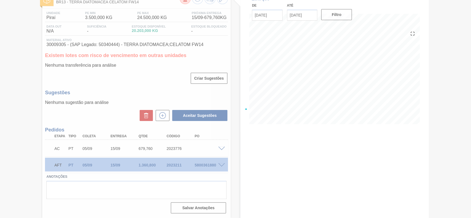
scroll to position [38, 0]
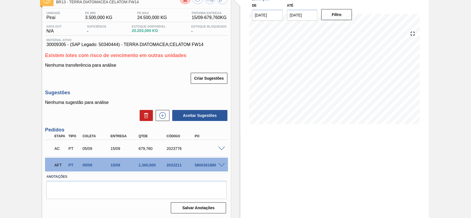
click at [221, 148] on div "AC PT 05/09 15/09 679,[PHONE_NUMBER]" at bounding box center [136, 148] width 183 height 14
click at [221, 148] on span at bounding box center [221, 149] width 7 height 4
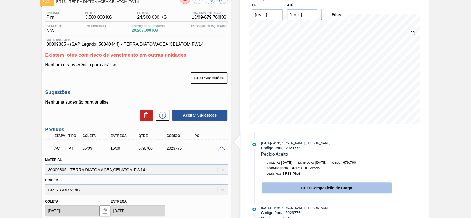
click at [334, 190] on button "Criar Composição de Carga" at bounding box center [326, 188] width 130 height 11
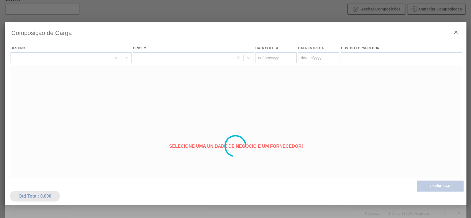
type coleta "[DATE]"
type entrega "[DATE]"
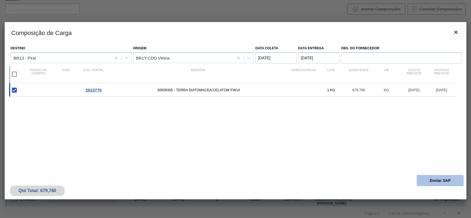
click at [432, 185] on button "Enviar SAP" at bounding box center [440, 180] width 47 height 11
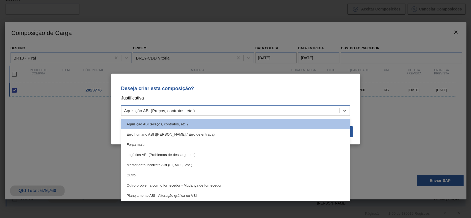
click at [232, 110] on div "Aquisição ABI (Preços, contratos, etc.)" at bounding box center [230, 111] width 218 height 8
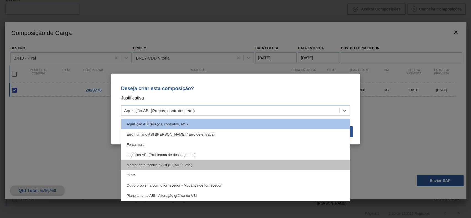
click at [184, 168] on div "Master data incorreto ABI (LT, MOQ, etc.)" at bounding box center [235, 165] width 229 height 10
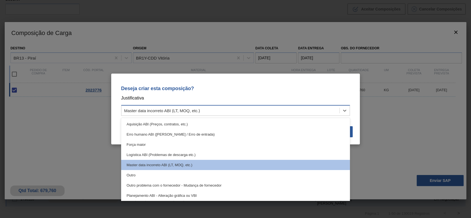
click at [197, 107] on div "Master data incorreto ABI (LT, MOQ, etc.)" at bounding box center [230, 111] width 218 height 8
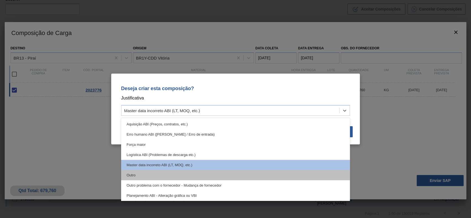
click at [155, 175] on div "Outro" at bounding box center [235, 175] width 229 height 10
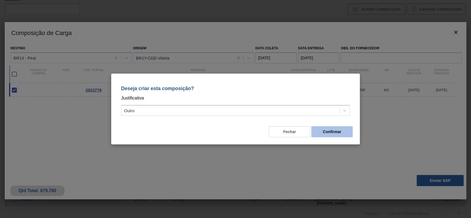
drag, startPoint x: 336, startPoint y: 138, endPoint x: 336, endPoint y: 134, distance: 3.6
click at [336, 134] on div "Fechar Confirmar" at bounding box center [236, 128] width 236 height 19
click at [336, 134] on button "Confirmar" at bounding box center [331, 131] width 41 height 11
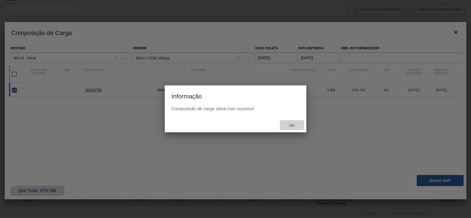
click at [293, 125] on span "Ok" at bounding box center [291, 125] width 14 height 4
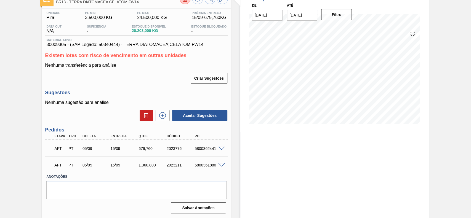
scroll to position [38, 0]
drag, startPoint x: 194, startPoint y: 147, endPoint x: 218, endPoint y: 148, distance: 24.0
click at [218, 148] on div "AFT PT 05/09 15/09 679,[PHONE_NUMBER] 5800362441" at bounding box center [136, 148] width 183 height 14
copy div "5800362441"
